Goal: Information Seeking & Learning: Learn about a topic

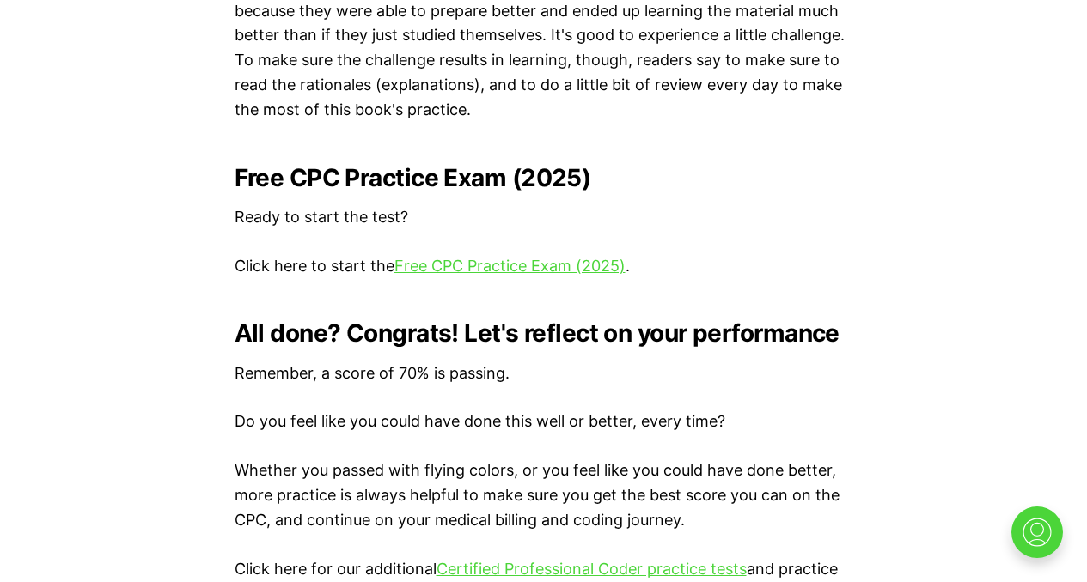
scroll to position [3456, 0]
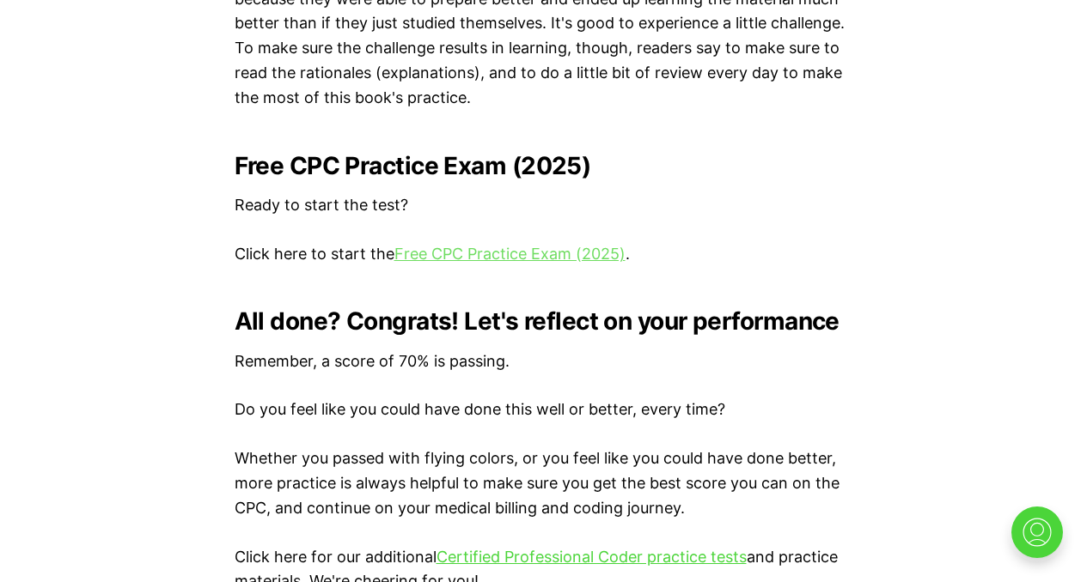
click at [509, 254] on link "Free CPC Practice Exam (2025)" at bounding box center [509, 254] width 231 height 18
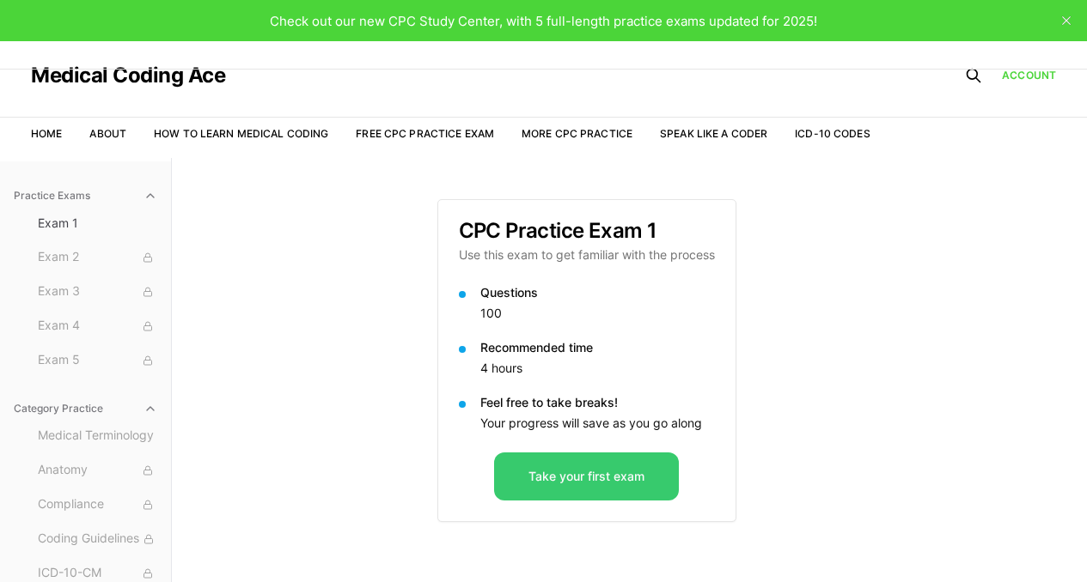
click at [658, 488] on button "Take your first exam" at bounding box center [586, 477] width 185 height 48
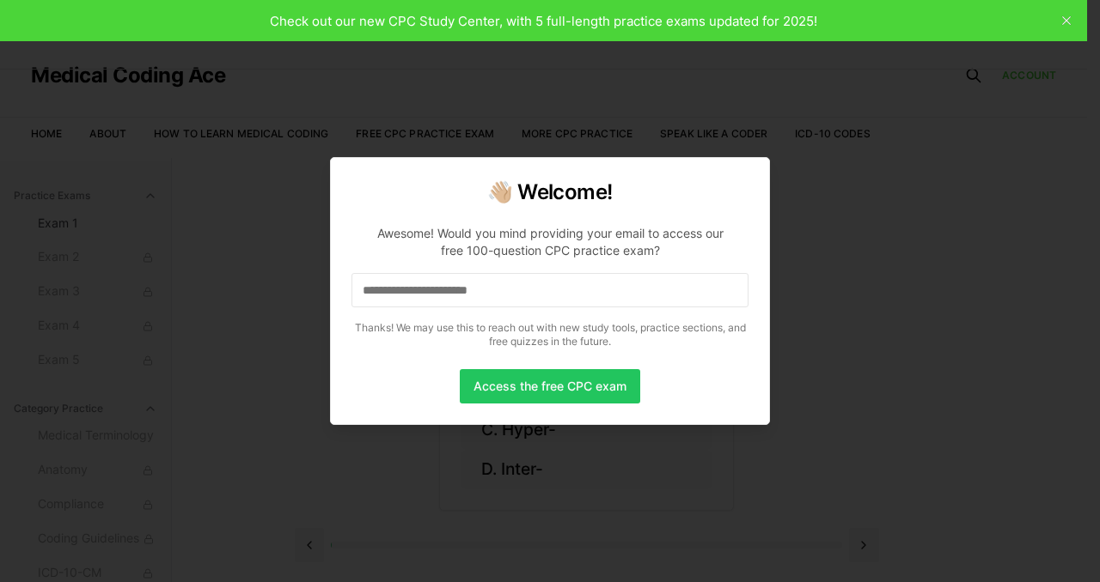
click at [535, 290] on input at bounding box center [549, 290] width 397 height 34
click at [583, 390] on button "Access the free CPC exam" at bounding box center [550, 386] width 180 height 34
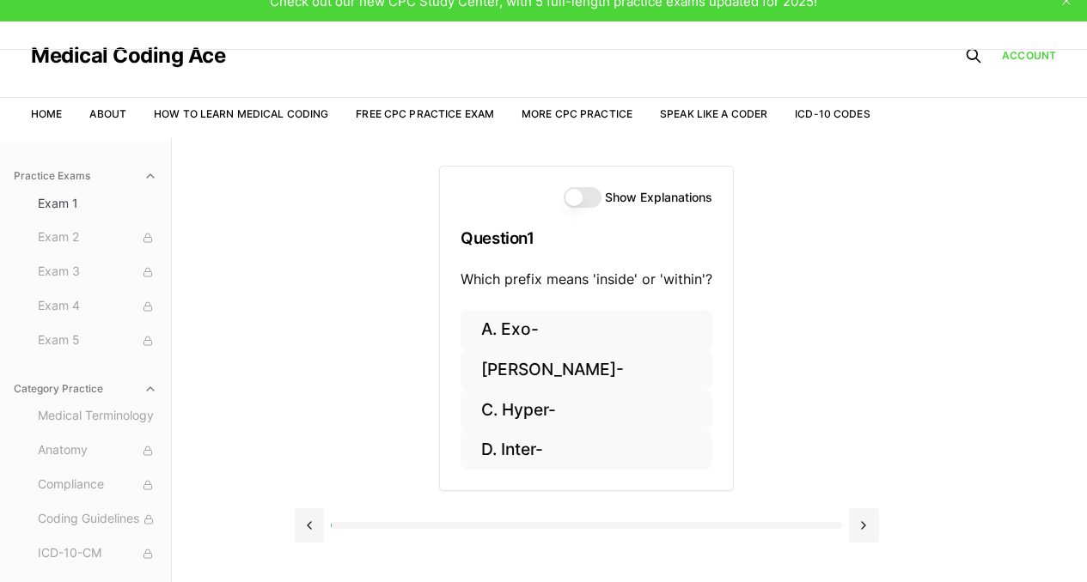
scroll to position [16, 0]
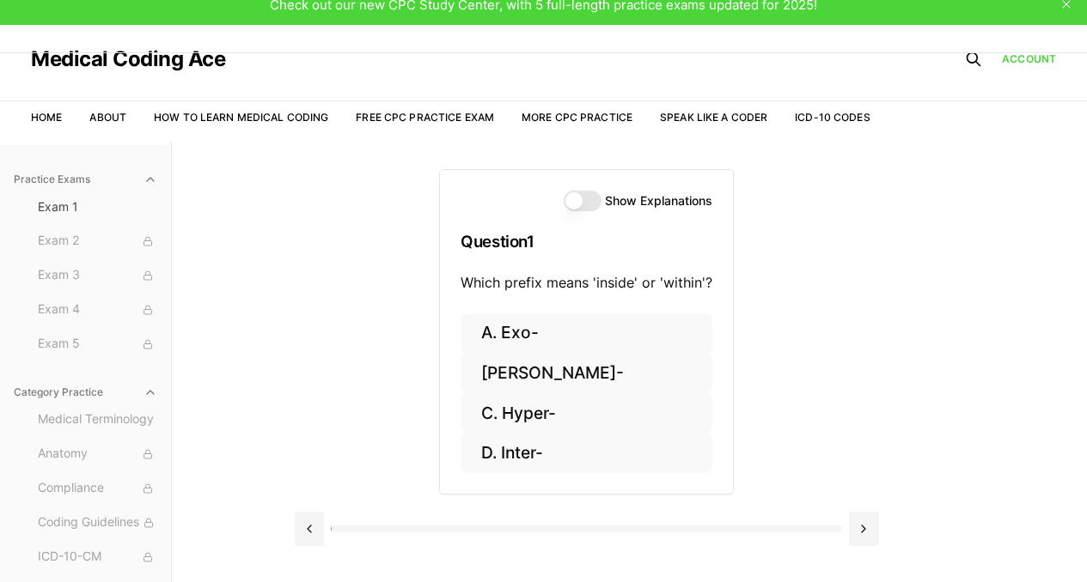
click at [589, 204] on button "Show Explanations" at bounding box center [583, 201] width 38 height 21
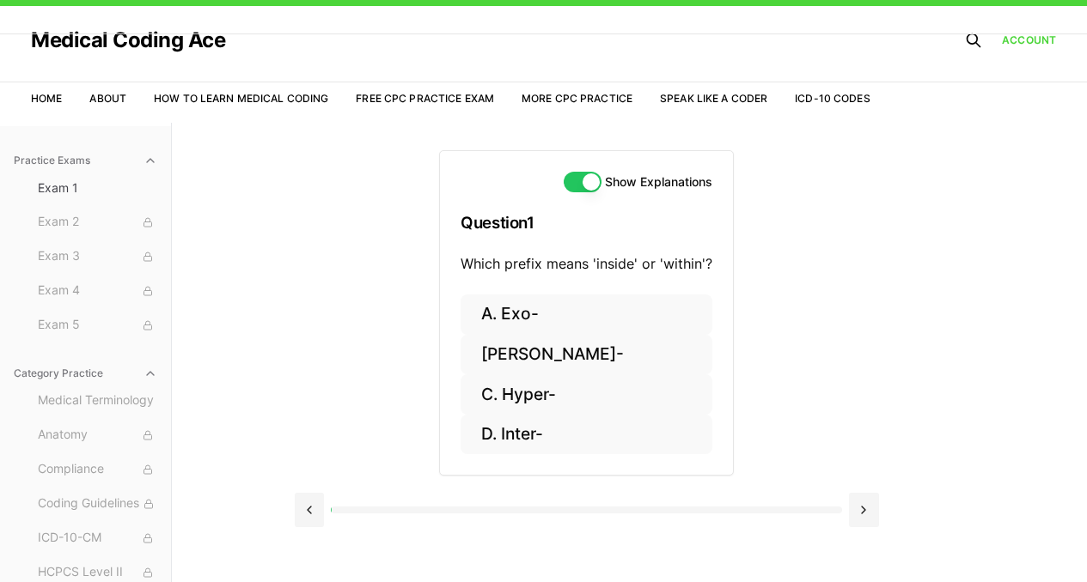
scroll to position [33, 0]
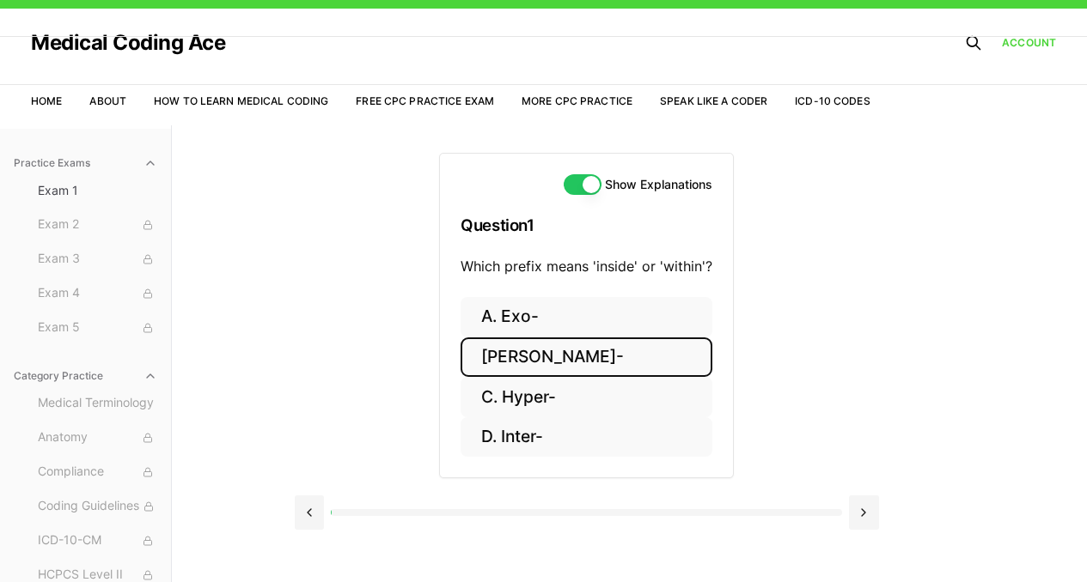
click at [524, 362] on button "[PERSON_NAME]-" at bounding box center [586, 358] width 252 height 40
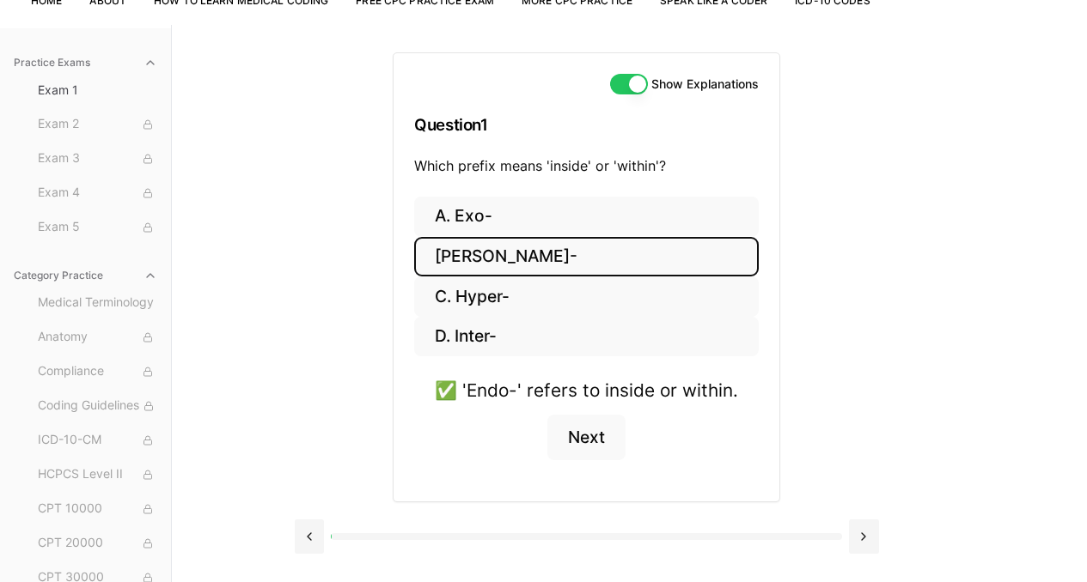
scroll to position [146, 0]
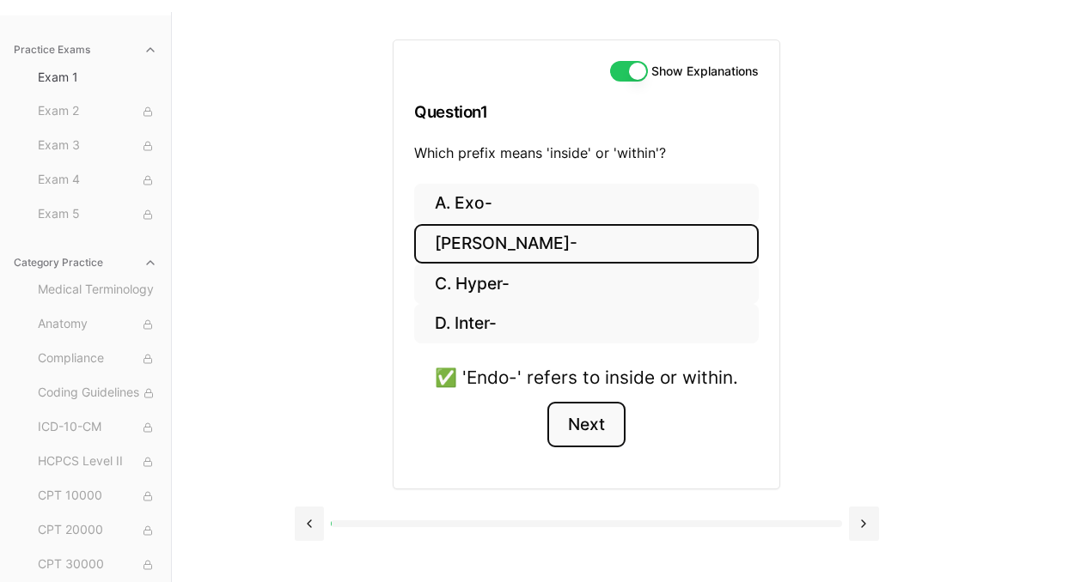
click at [590, 425] on button "Next" at bounding box center [586, 425] width 78 height 46
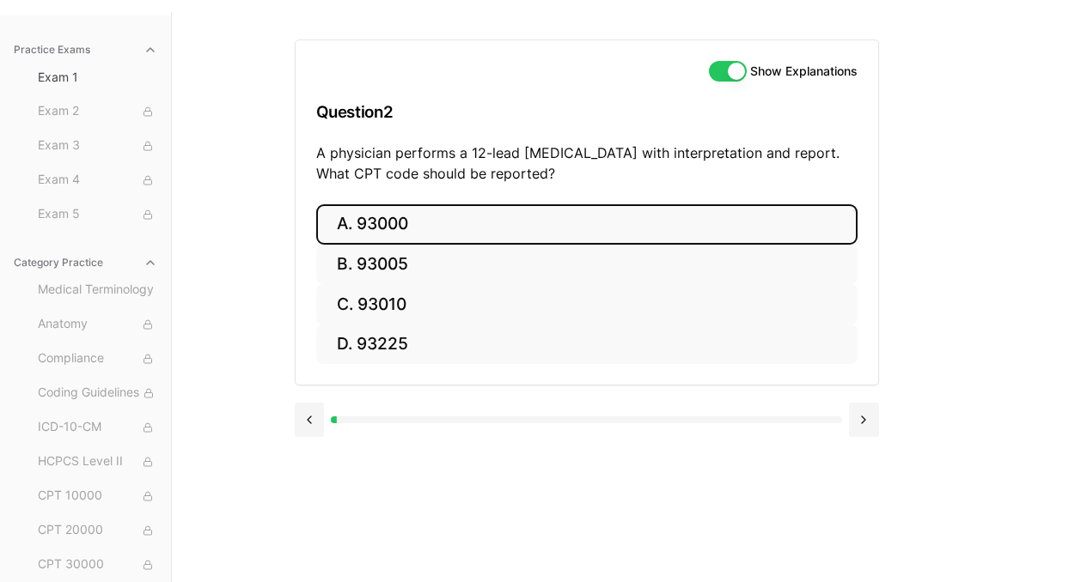
click at [518, 235] on button "A. 93000" at bounding box center [586, 224] width 541 height 40
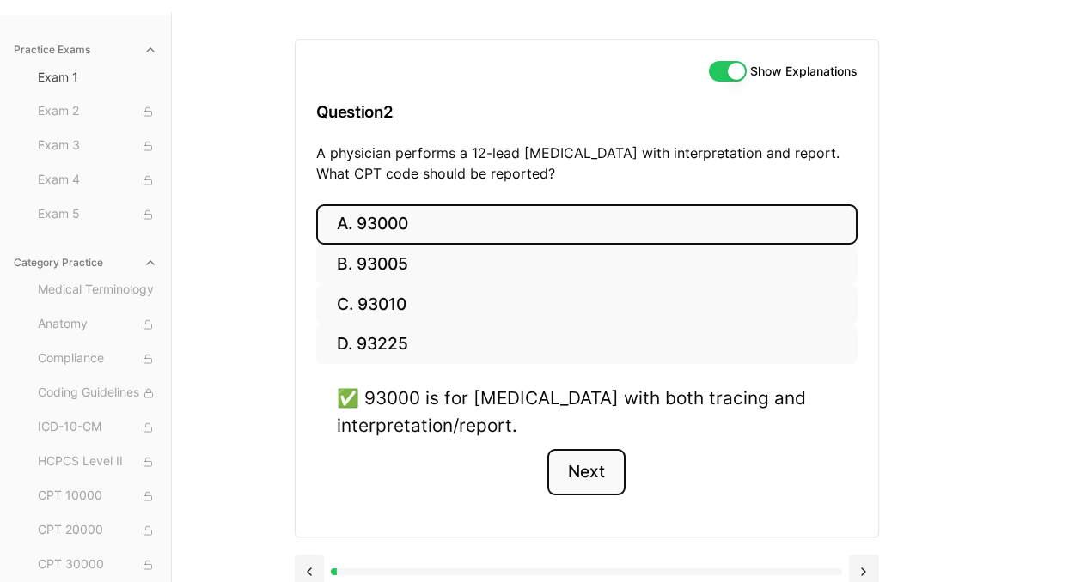
click at [576, 470] on button "Next" at bounding box center [586, 472] width 78 height 46
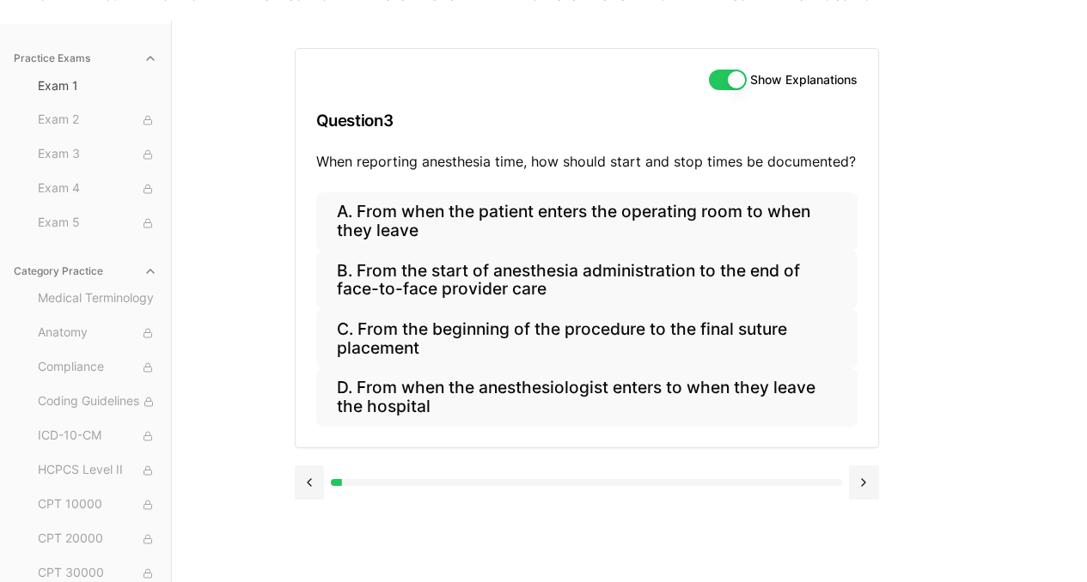
scroll to position [134, 0]
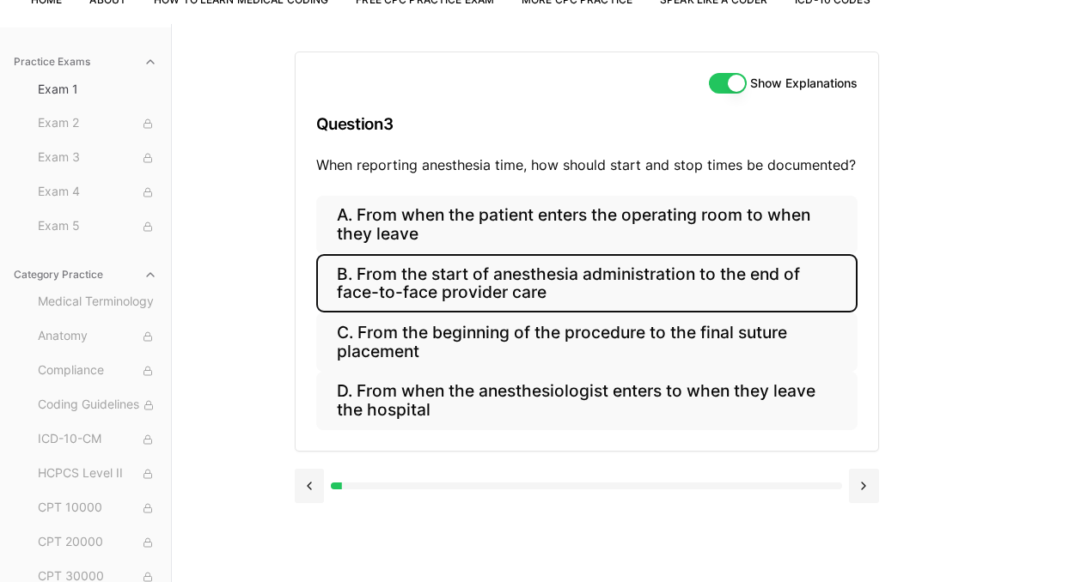
click at [547, 284] on button "B. From the start of anesthesia administration to the end of face-to-face provi…" at bounding box center [586, 283] width 541 height 58
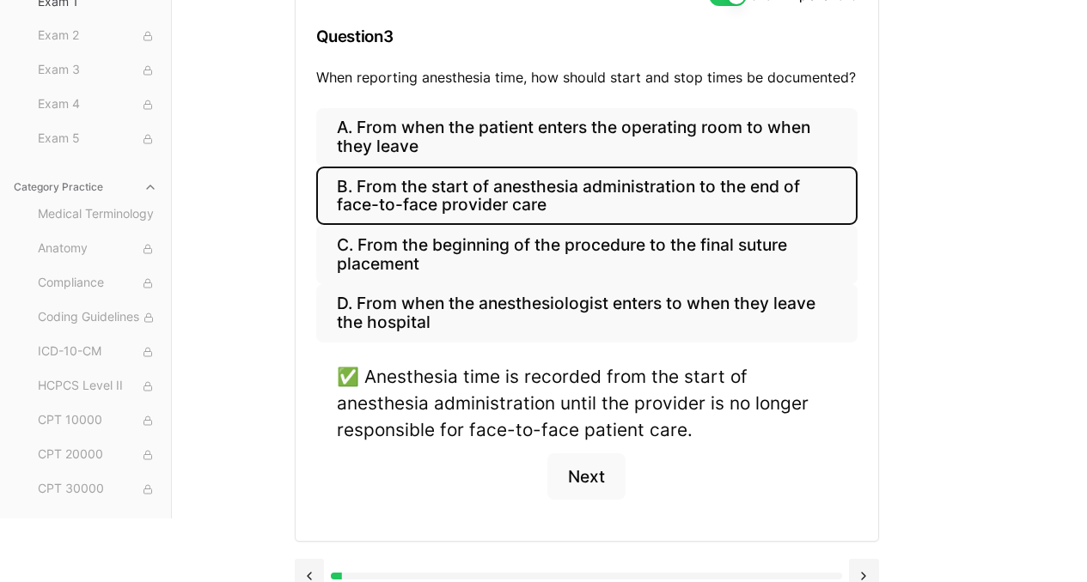
scroll to position [247, 0]
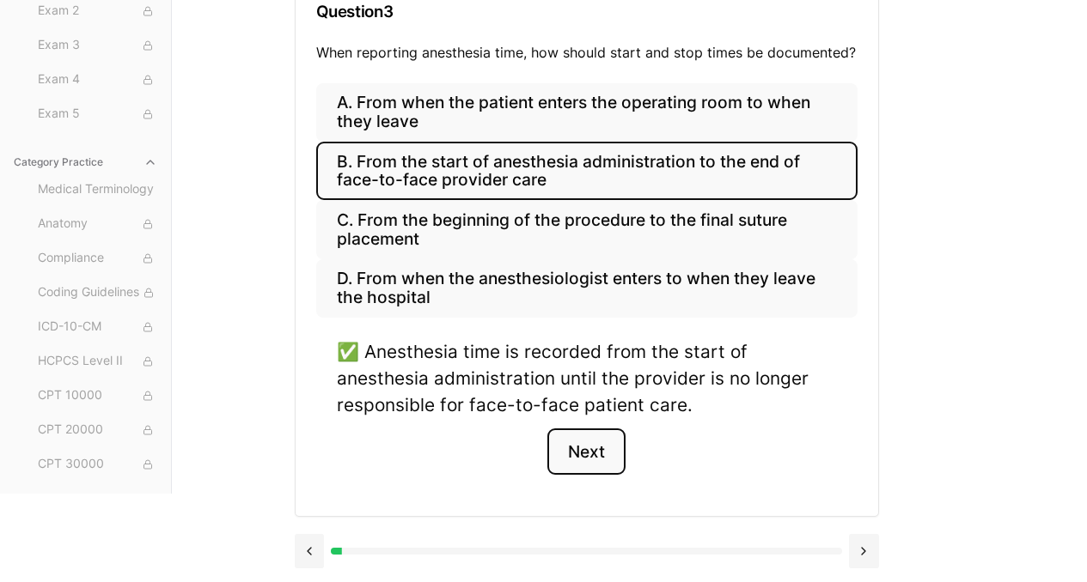
click at [583, 453] on button "Next" at bounding box center [586, 452] width 78 height 46
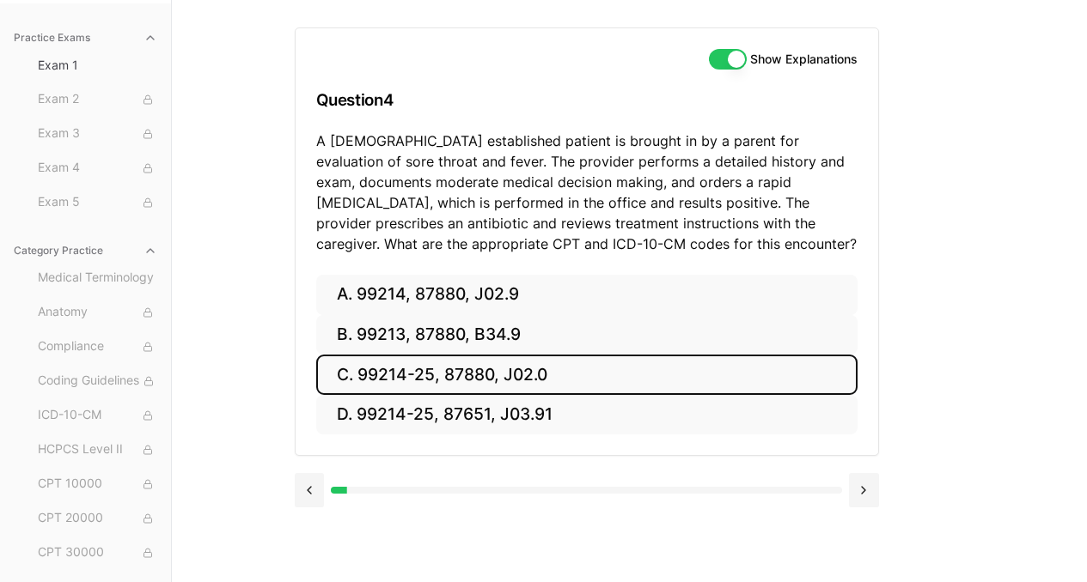
click at [551, 385] on button "C. 99214-25, 87880, J02.0" at bounding box center [586, 375] width 541 height 40
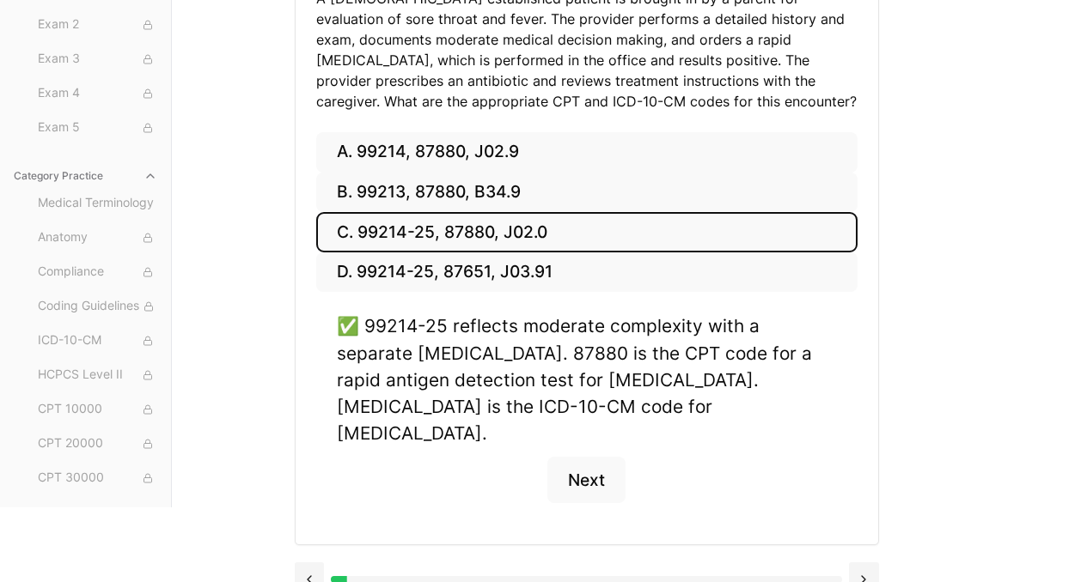
scroll to position [302, 0]
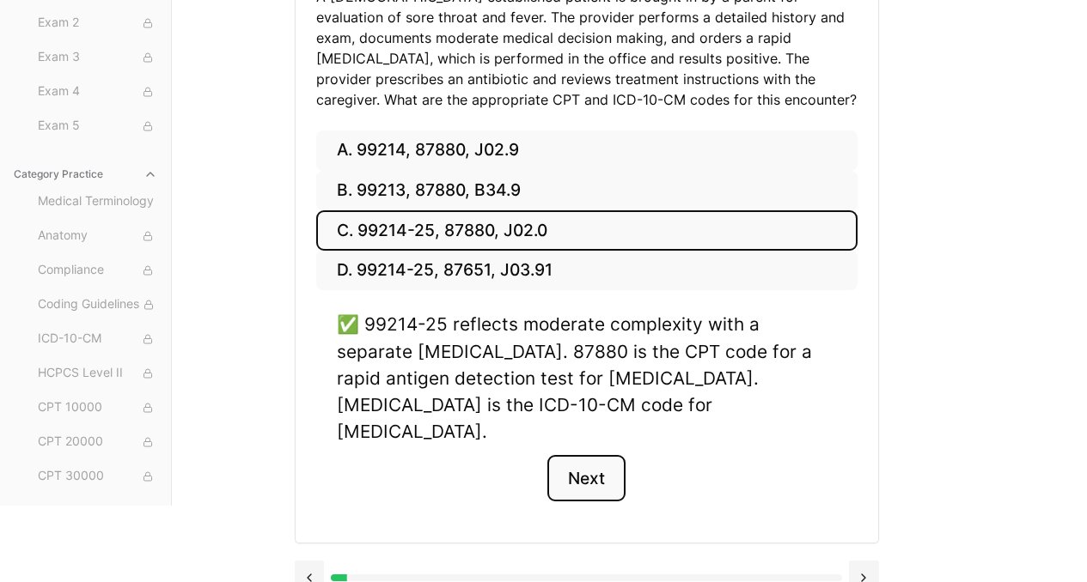
click at [608, 457] on button "Next" at bounding box center [586, 478] width 78 height 46
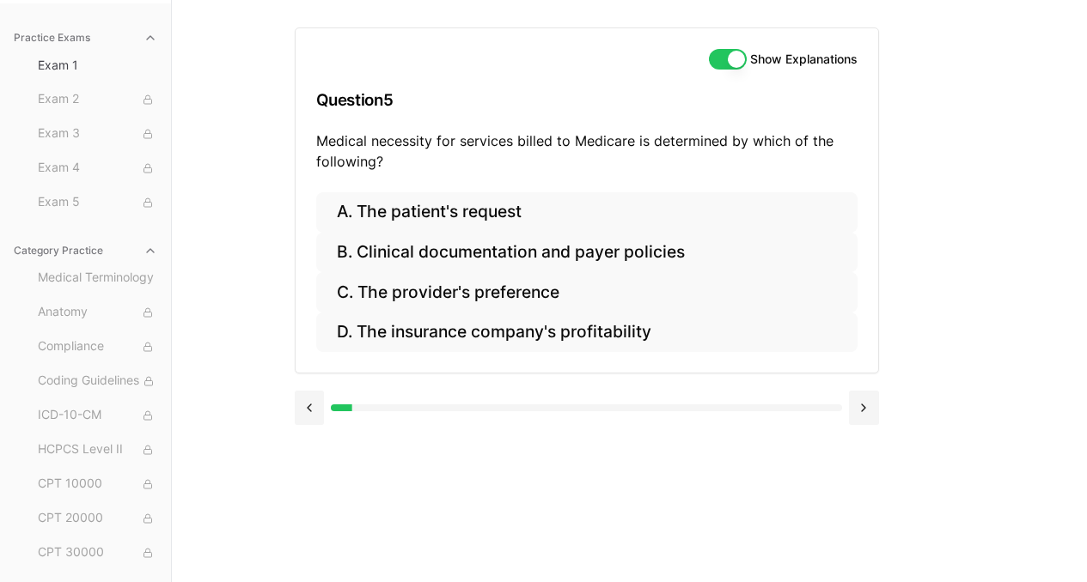
scroll to position [158, 0]
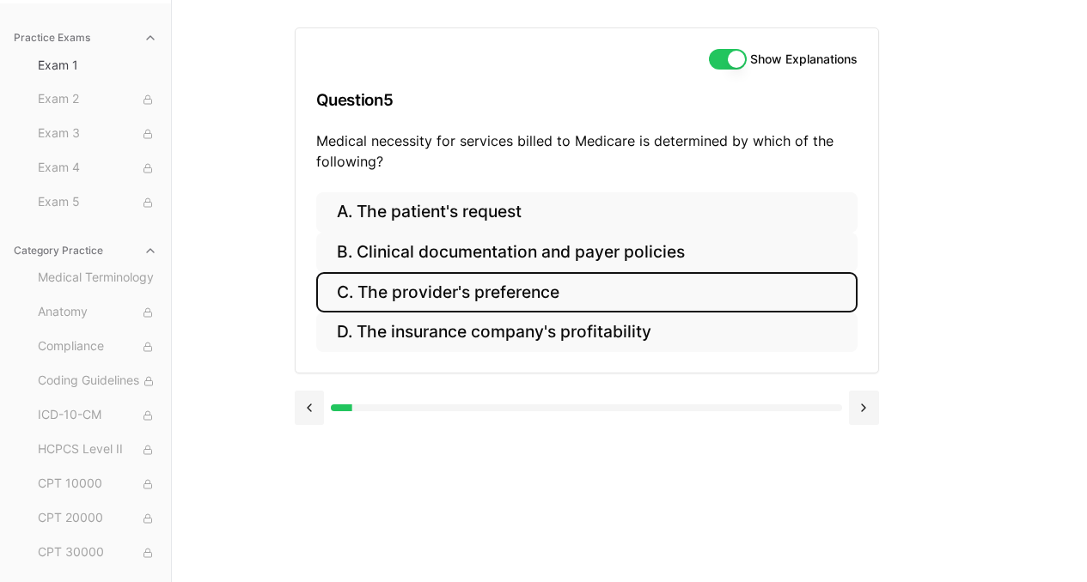
click at [539, 298] on button "C. The provider's preference" at bounding box center [586, 292] width 541 height 40
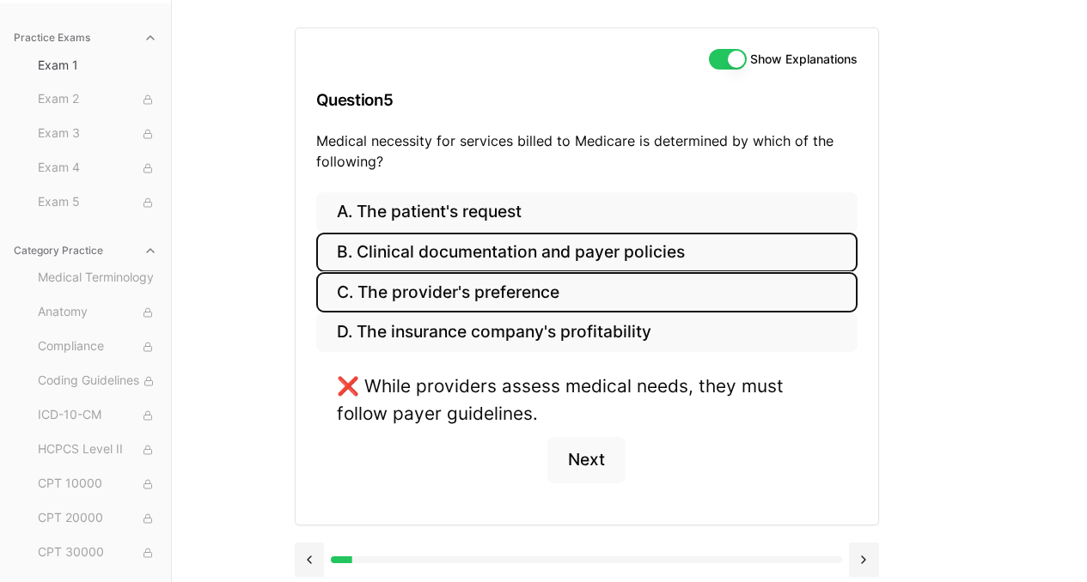
click at [604, 246] on button "B. Clinical documentation and payer policies" at bounding box center [586, 253] width 541 height 40
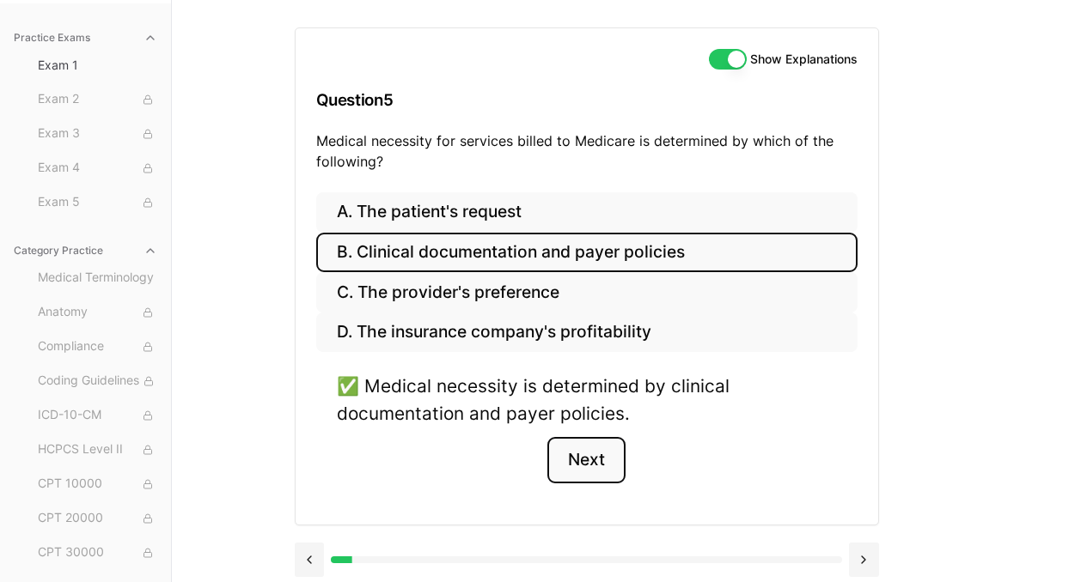
click at [583, 456] on button "Next" at bounding box center [586, 460] width 78 height 46
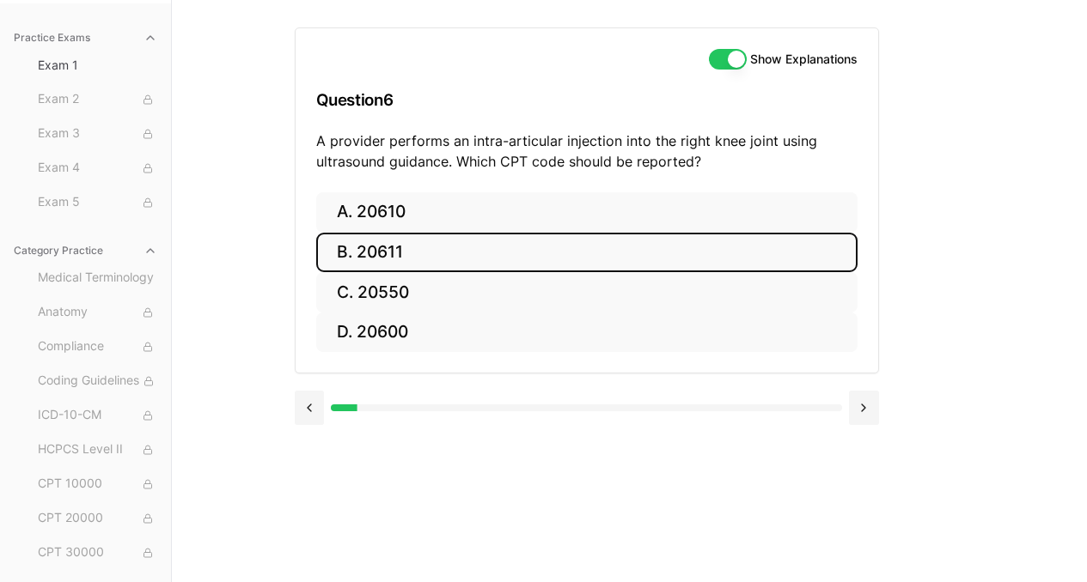
click at [486, 250] on button "B. 20611" at bounding box center [586, 253] width 541 height 40
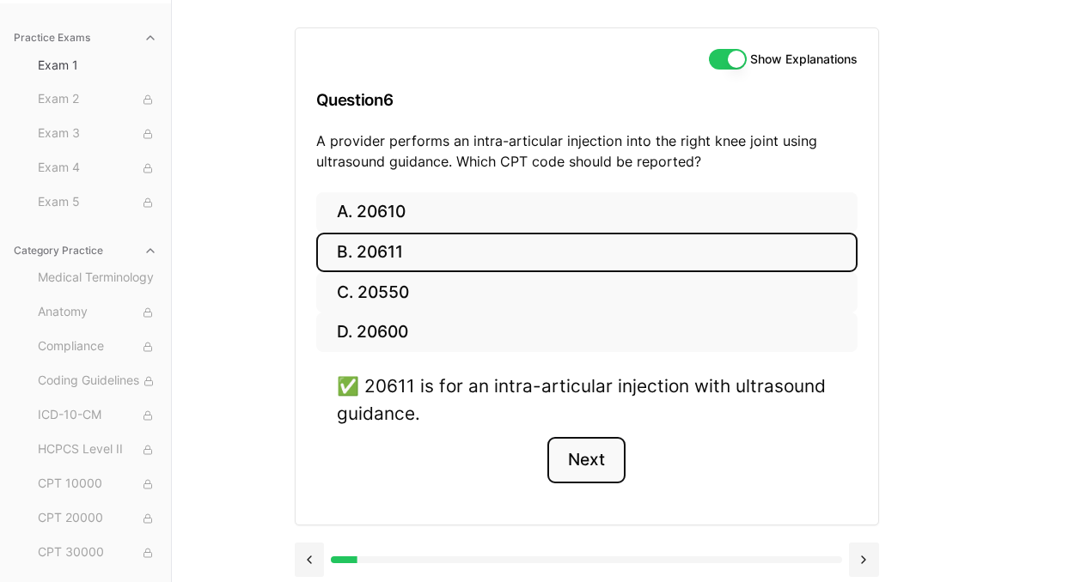
click at [582, 459] on button "Next" at bounding box center [586, 460] width 78 height 46
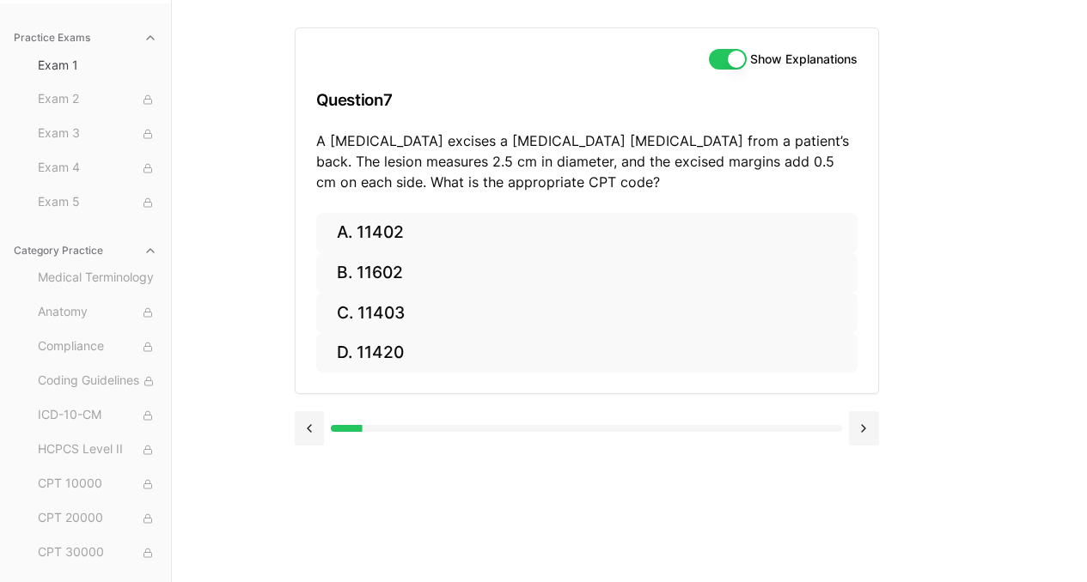
scroll to position [149, 0]
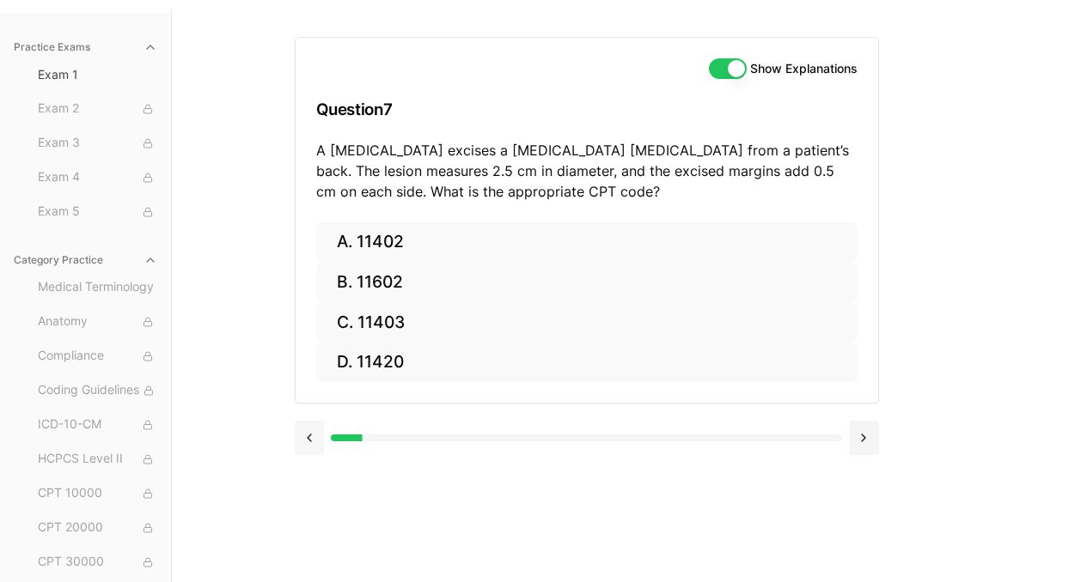
click at [304, 438] on button at bounding box center [310, 438] width 30 height 34
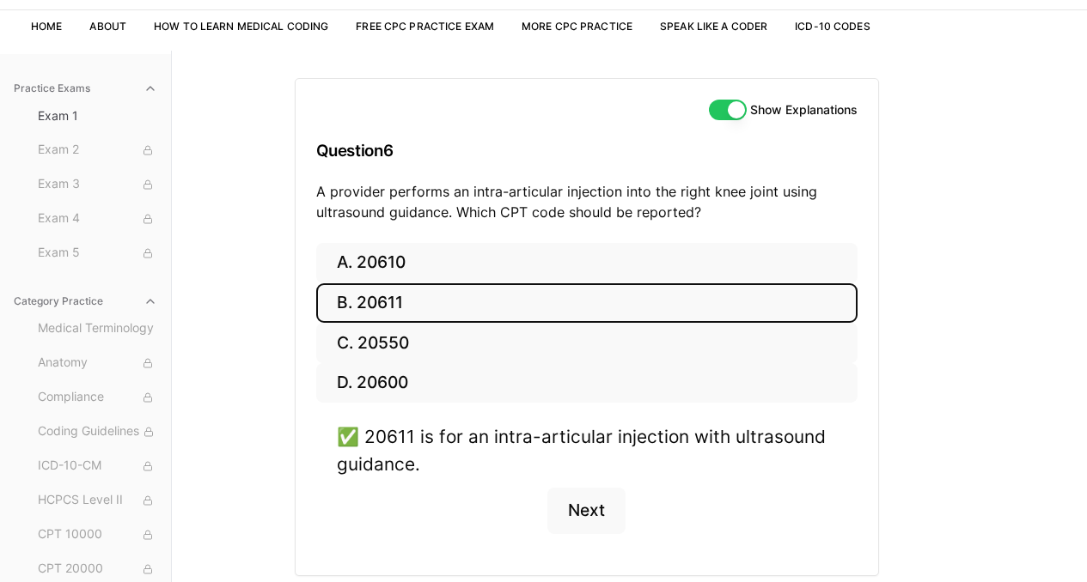
scroll to position [166, 0]
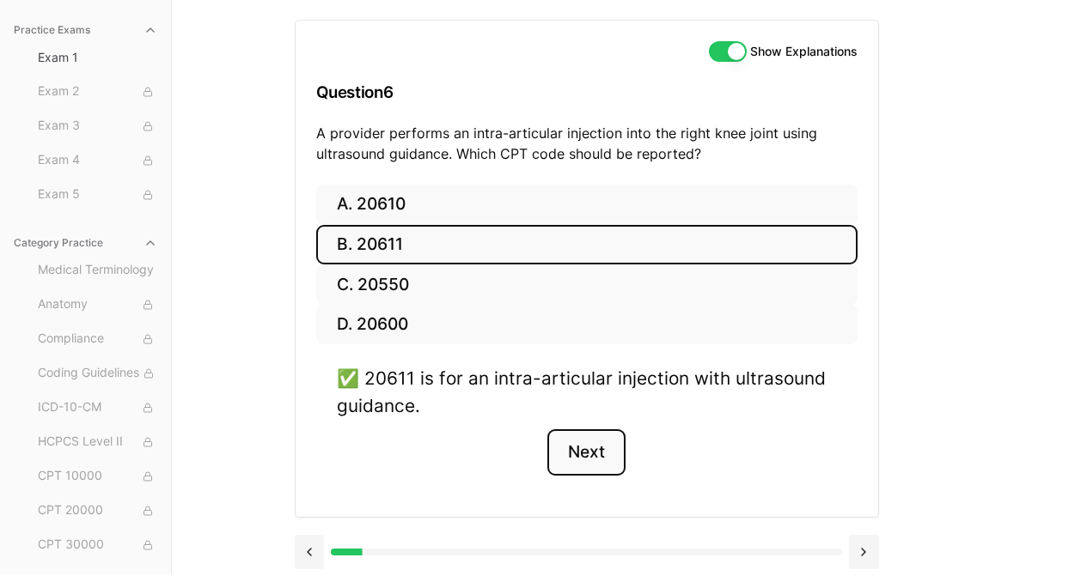
click at [593, 456] on button "Next" at bounding box center [586, 453] width 78 height 46
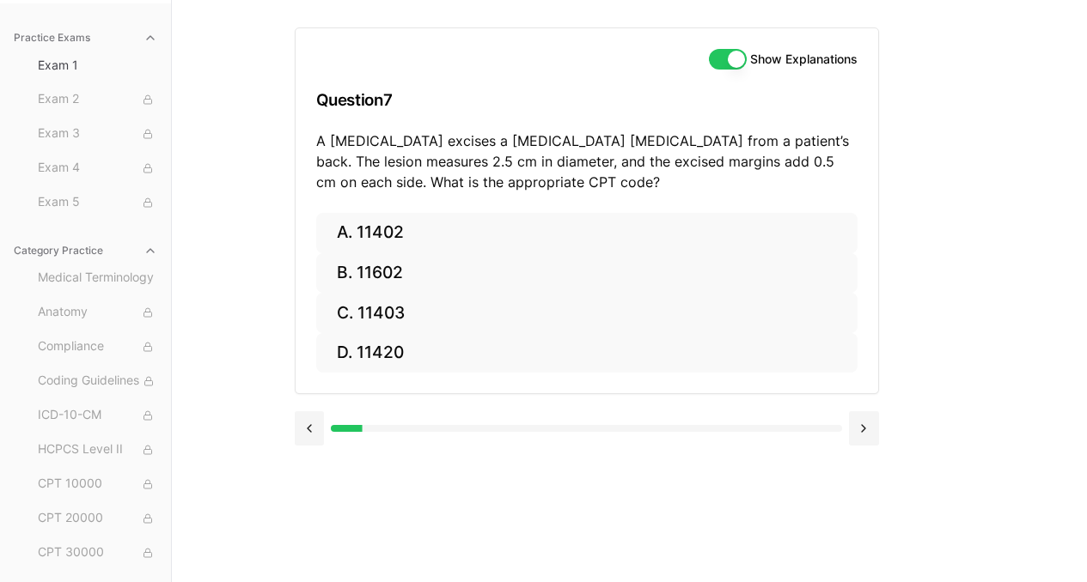
scroll to position [158, 0]
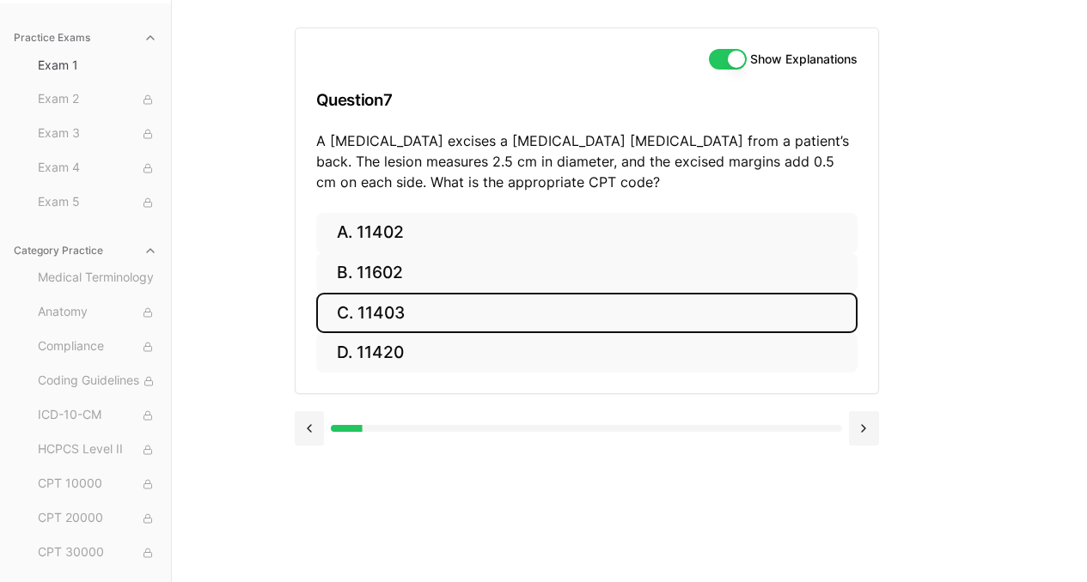
click at [418, 307] on button "C. 11403" at bounding box center [586, 313] width 541 height 40
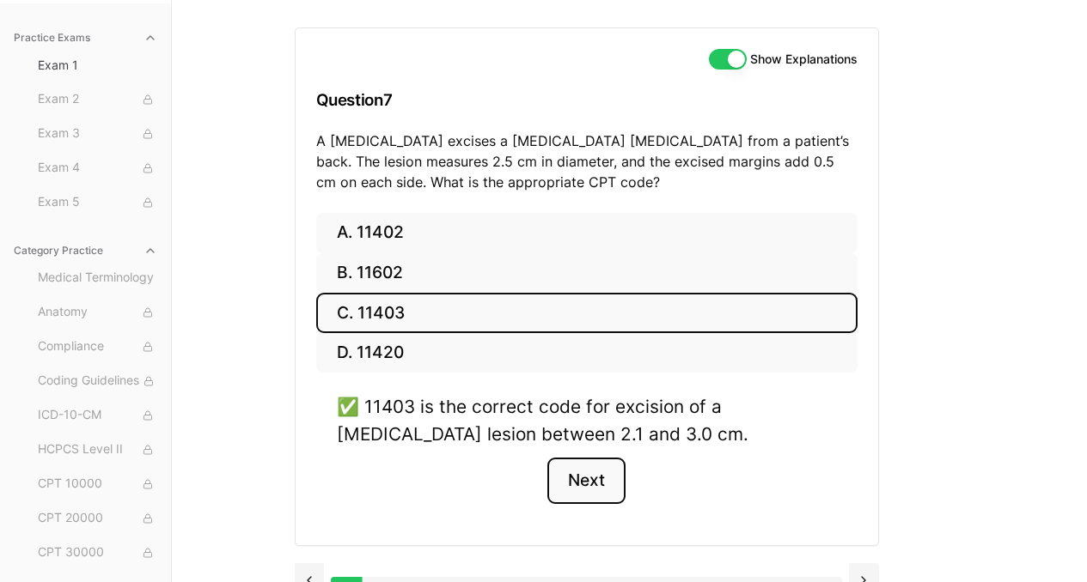
drag, startPoint x: 584, startPoint y: 472, endPoint x: 593, endPoint y: 381, distance: 90.6
click at [593, 381] on div "A. 11402 B. 11602 C. 11403 D. 11420 ✅ 11403 is the correct code for excision of…" at bounding box center [587, 379] width 582 height 332
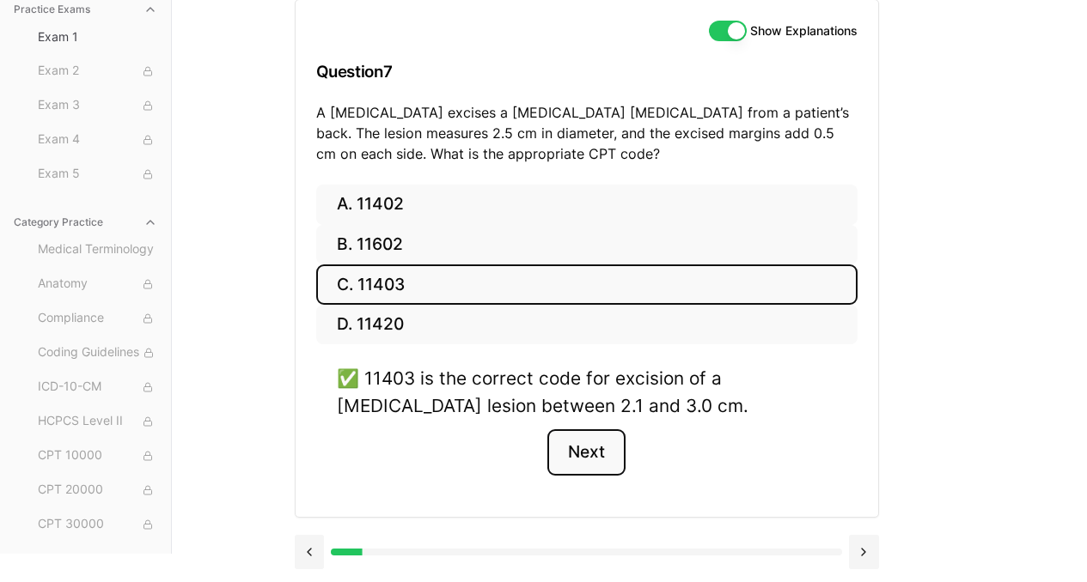
click at [580, 451] on button "Next" at bounding box center [586, 453] width 78 height 46
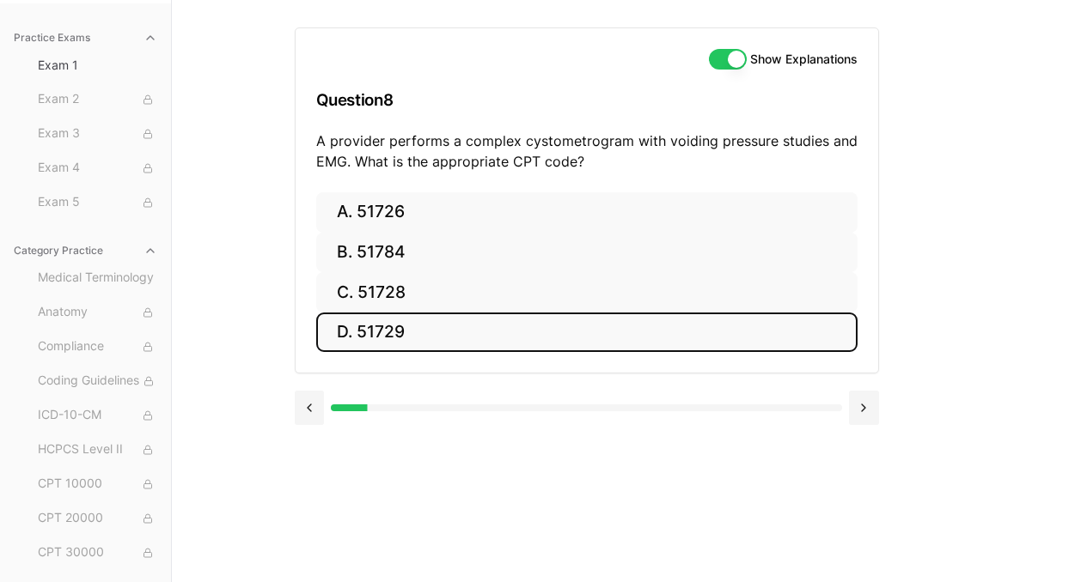
click at [394, 338] on button "D. 51729" at bounding box center [586, 333] width 541 height 40
